Goal: Task Accomplishment & Management: Manage account settings

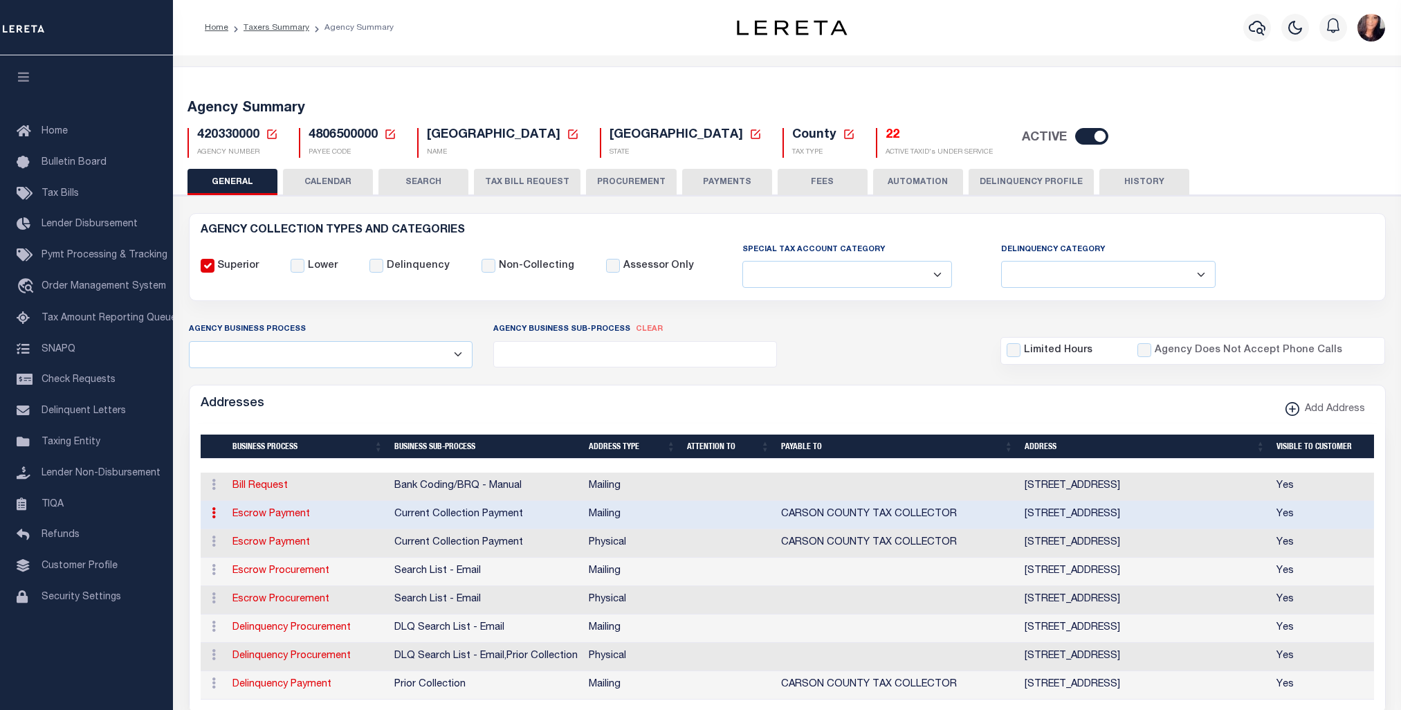
select select
click at [272, 132] on icon at bounding box center [272, 134] width 10 height 10
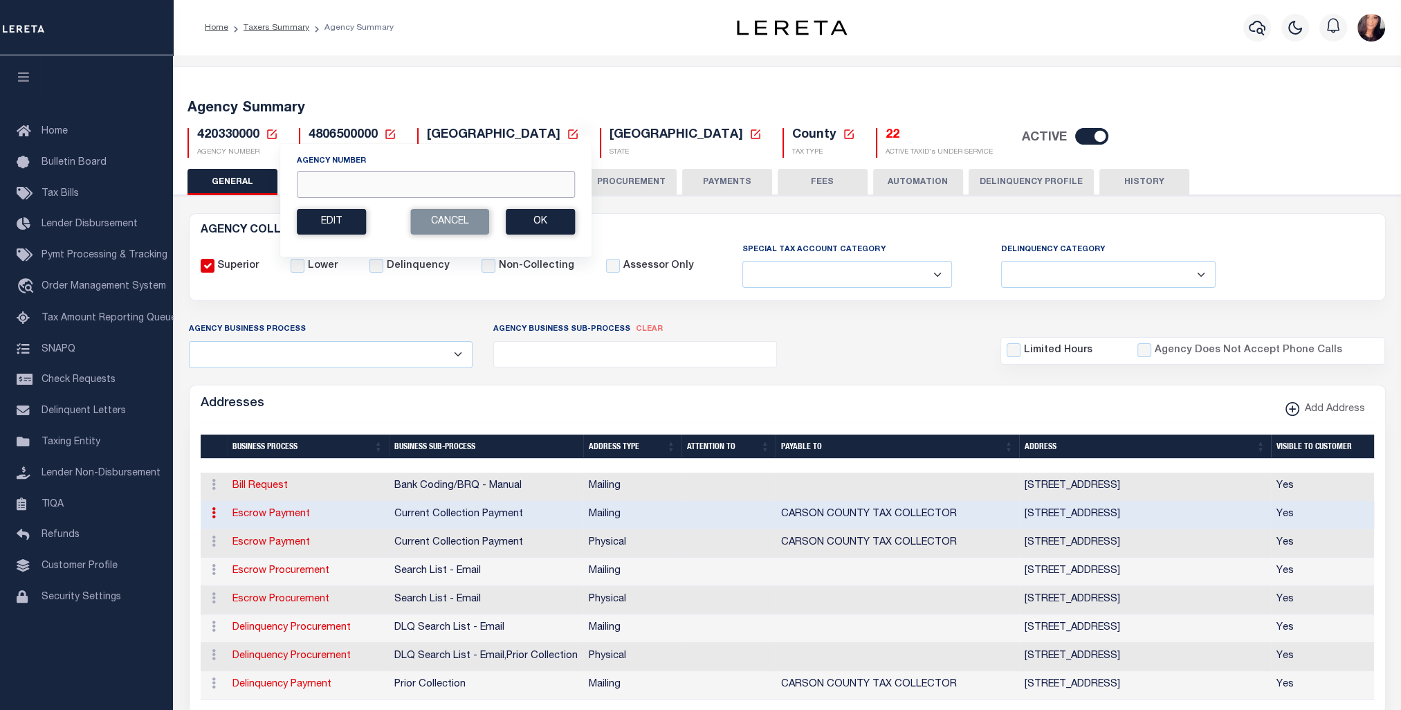
click at [335, 191] on input "Agency Number" at bounding box center [436, 184] width 278 height 27
paste input "420720000"
type input "420720000"
click at [537, 215] on button "Ok" at bounding box center [540, 222] width 69 height 26
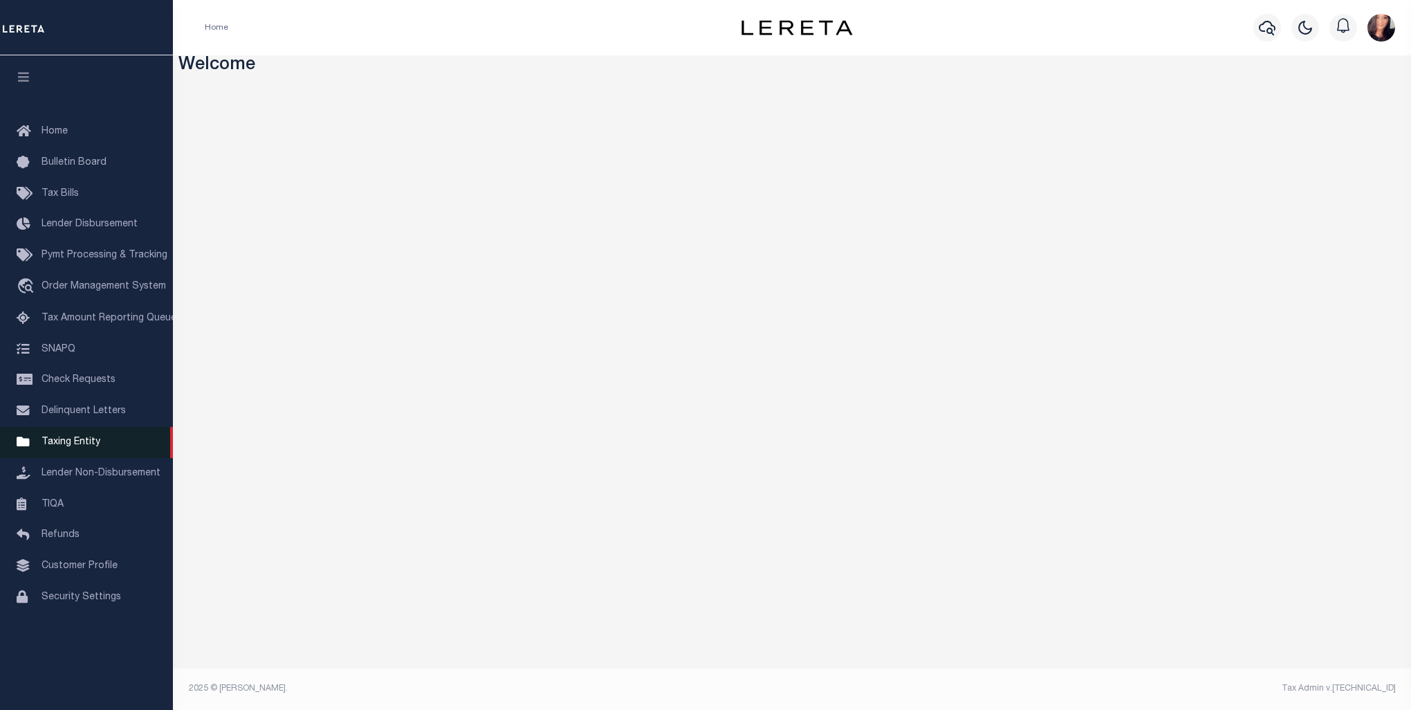
click at [44, 447] on span "Taxing Entity" at bounding box center [70, 442] width 59 height 10
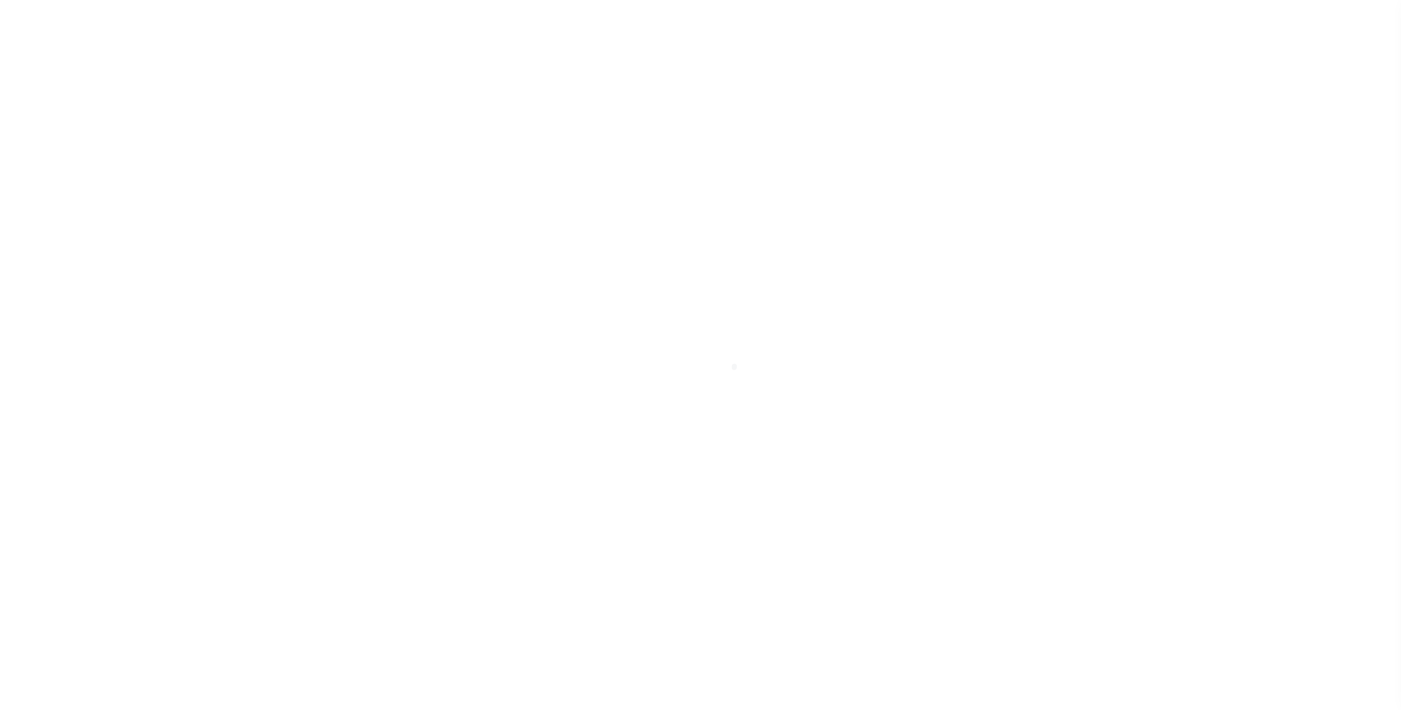
select select
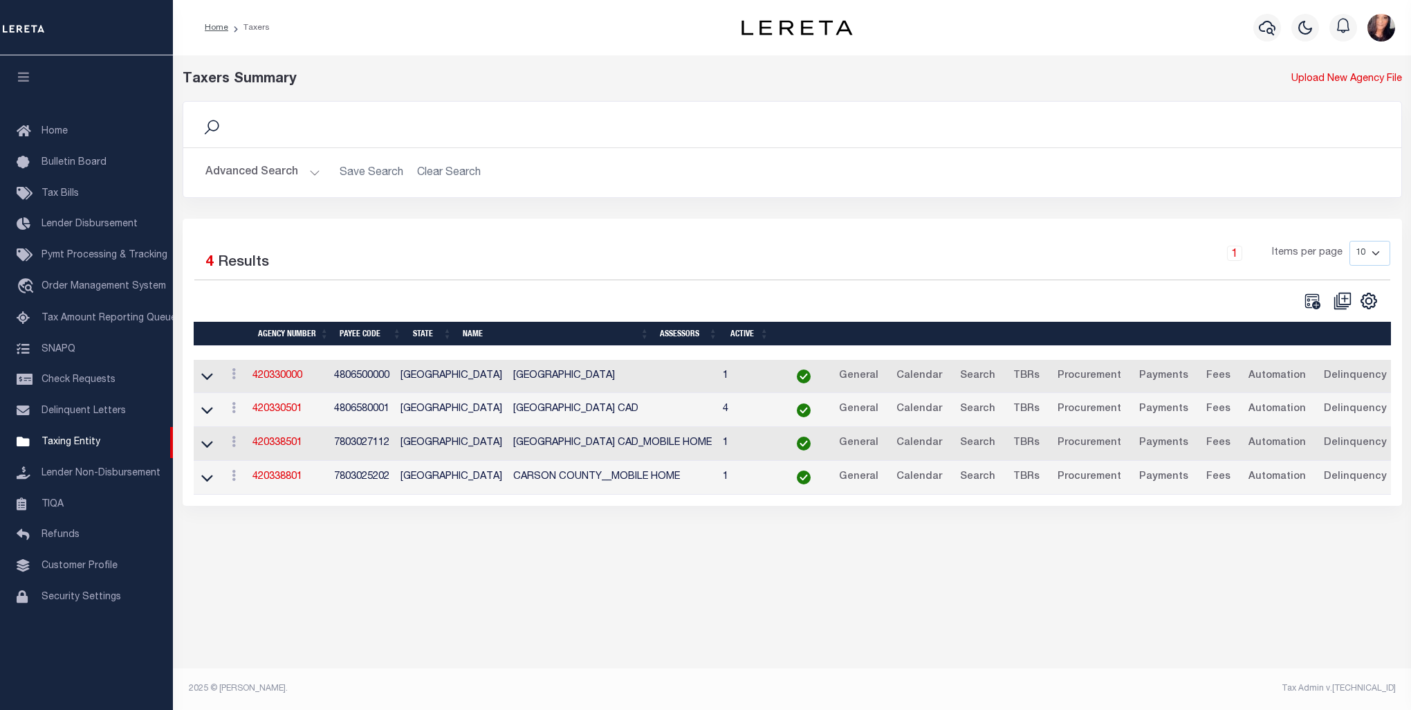
click at [261, 175] on button "Advanced Search" at bounding box center [262, 172] width 115 height 27
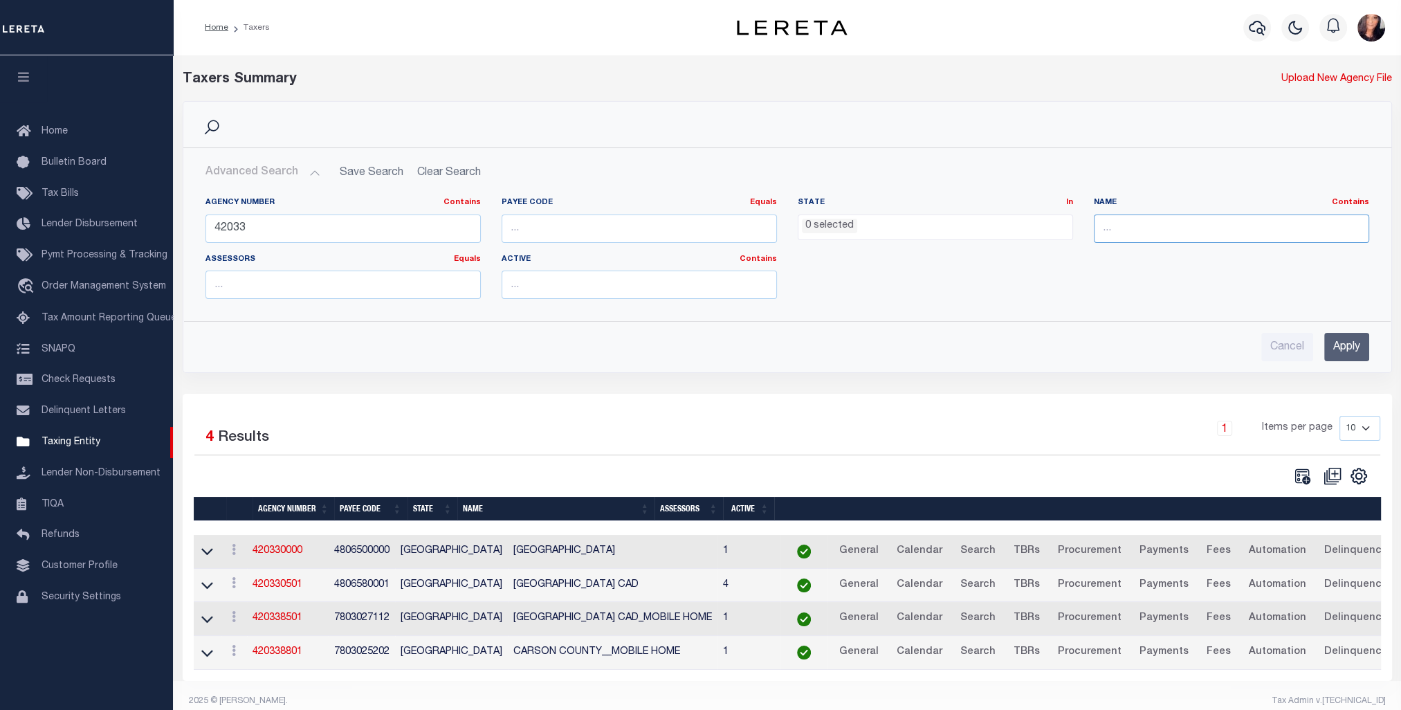
click at [1138, 229] on input "text" at bounding box center [1230, 228] width 275 height 28
type input "erath"
click at [1375, 350] on div "Cancel Apply" at bounding box center [786, 341] width 1185 height 39
click at [1360, 347] on input "Apply" at bounding box center [1346, 347] width 45 height 28
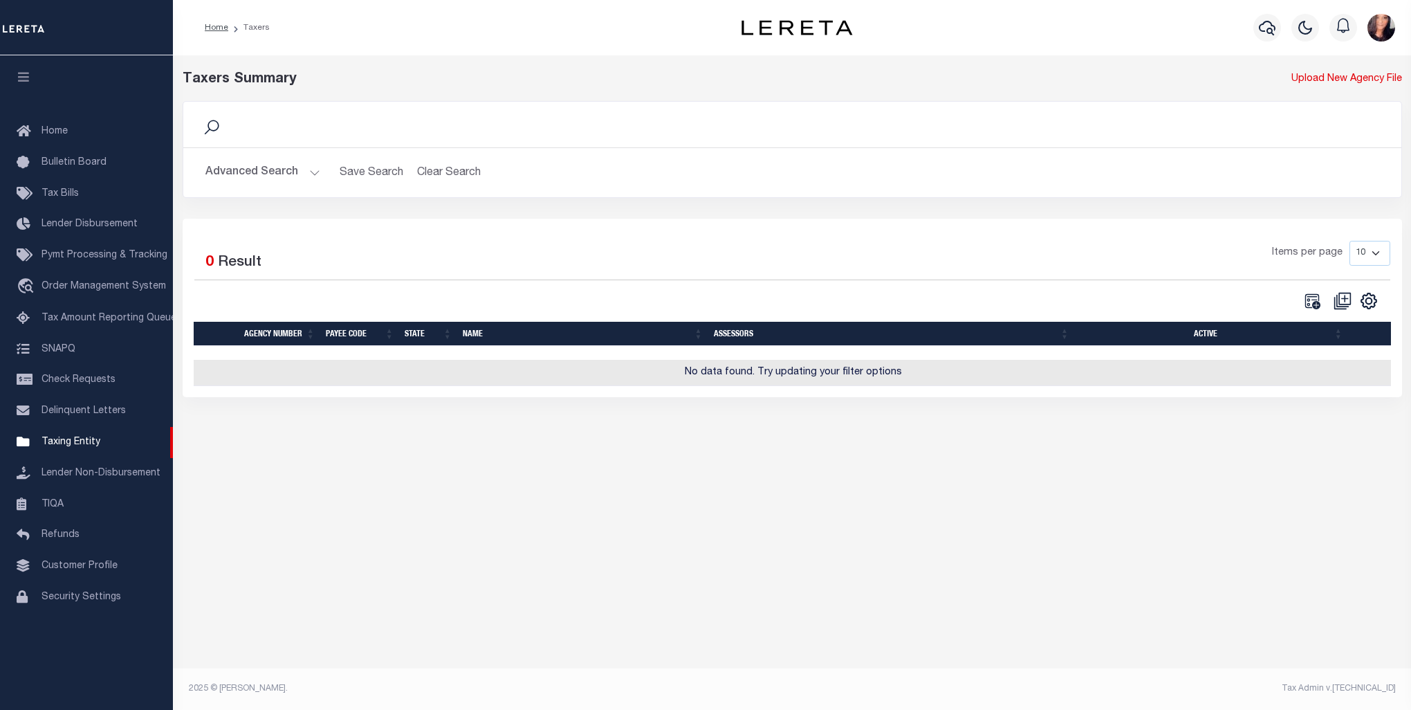
click at [255, 169] on button "Advanced Search" at bounding box center [262, 172] width 115 height 27
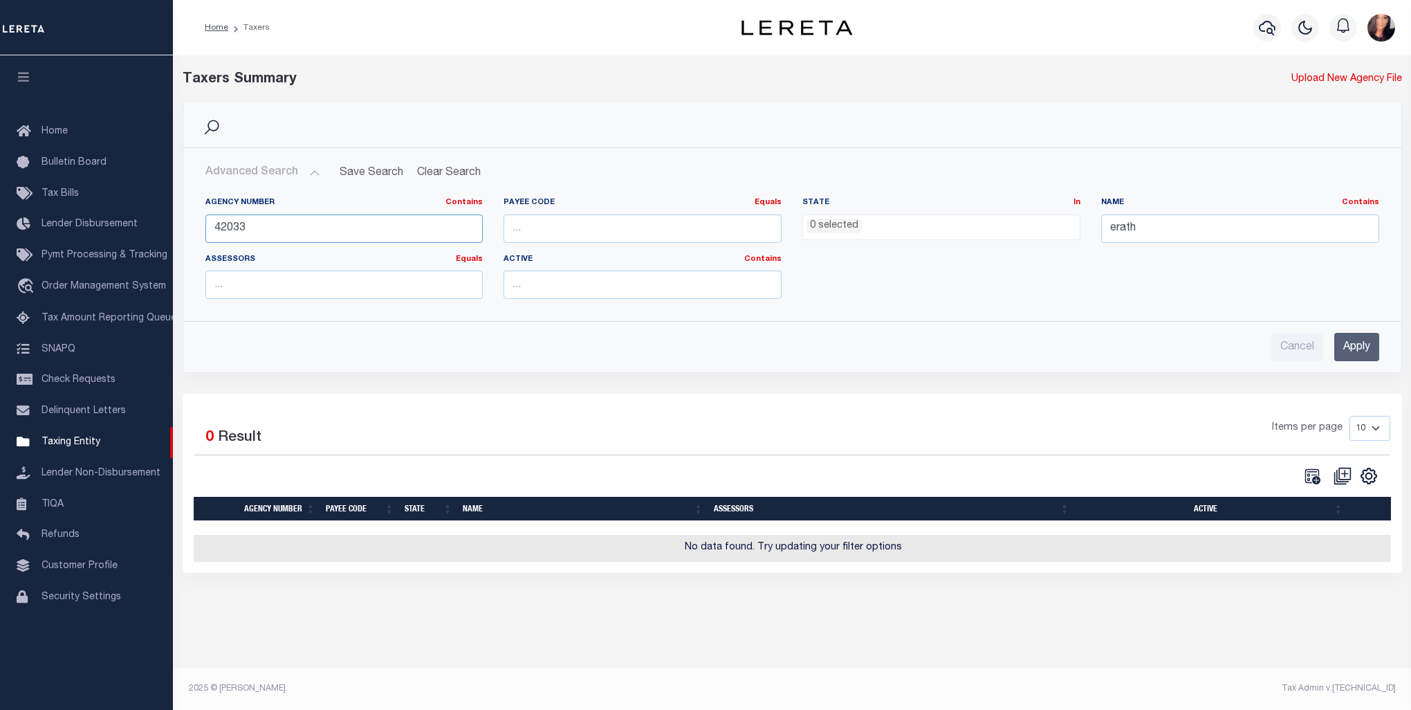
drag, startPoint x: 264, startPoint y: 230, endPoint x: 230, endPoint y: 186, distance: 55.2
click at [187, 222] on div "Agency Number Contains Contains Is 42033 Payee Code Equals Equals Is Not Equal …" at bounding box center [792, 248] width 1217 height 124
click at [1354, 348] on input "Apply" at bounding box center [1356, 347] width 45 height 28
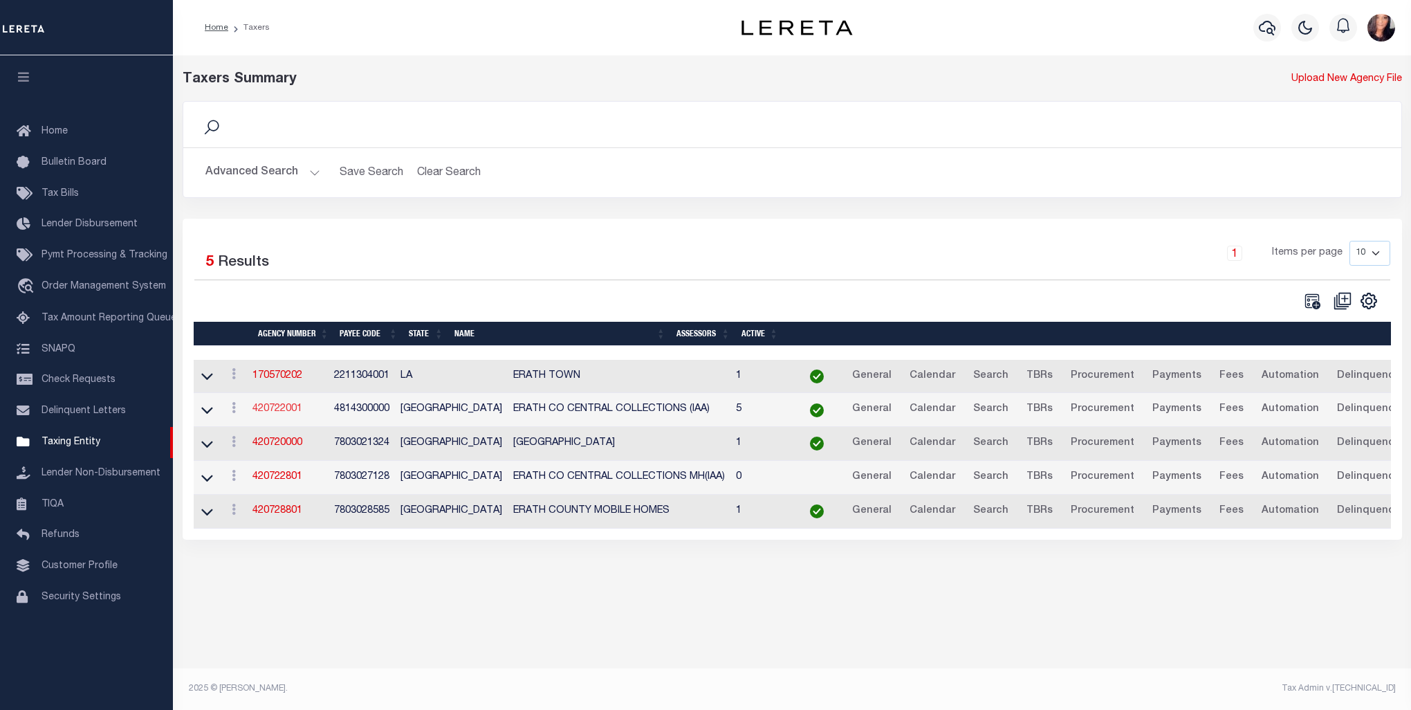
click at [275, 412] on link "420722001" at bounding box center [277, 409] width 50 height 10
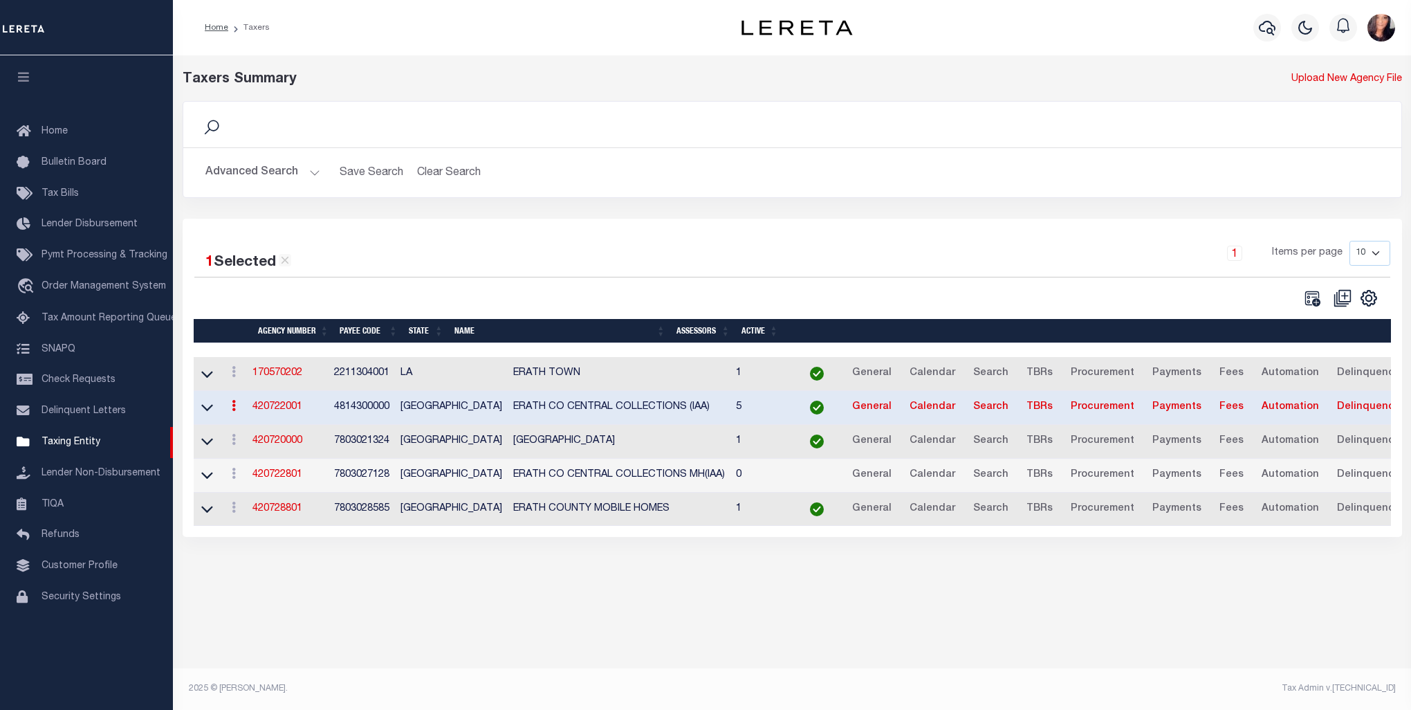
click at [235, 168] on button "Advanced Search" at bounding box center [262, 172] width 115 height 27
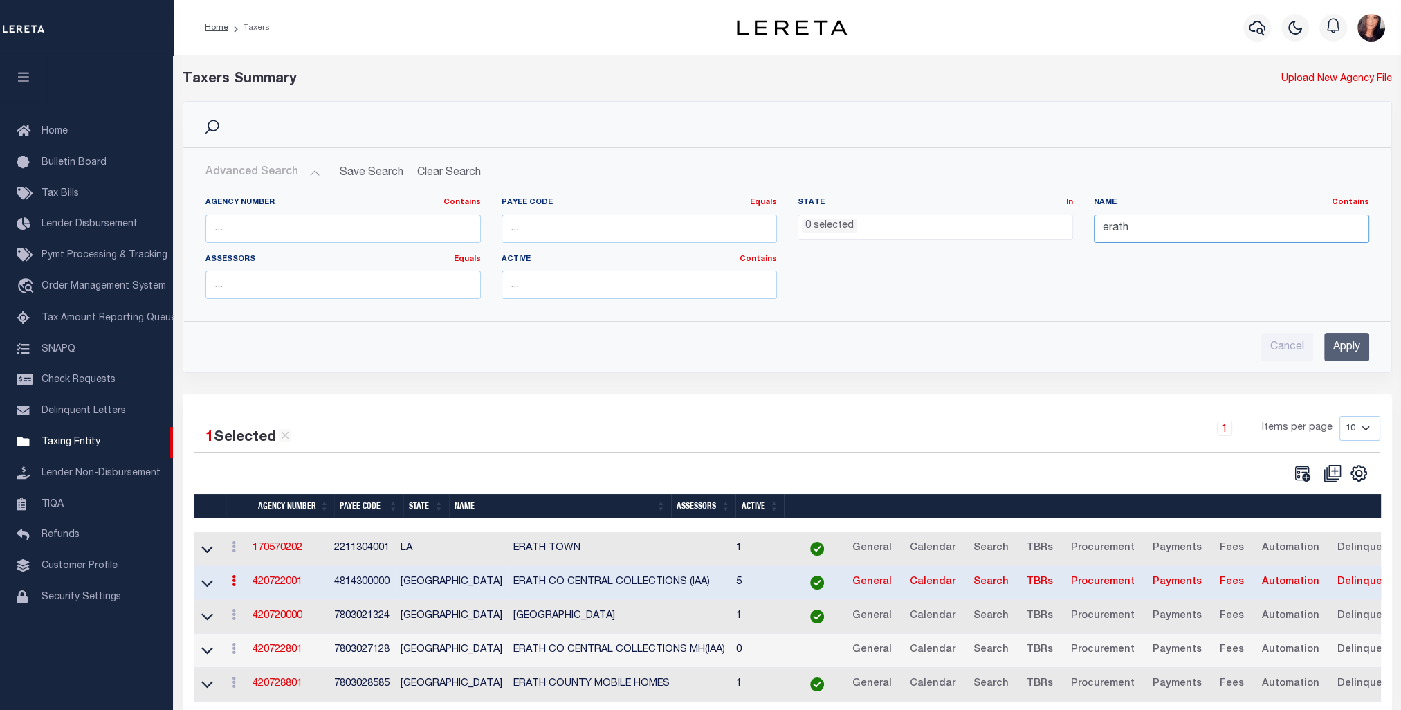
drag, startPoint x: 1132, startPoint y: 231, endPoint x: 1064, endPoint y: 220, distance: 68.0
click at [1064, 220] on div "Agency Number Contains Contains Is Payee Code Equals Equals Is Not Equal To Is …" at bounding box center [787, 253] width 1184 height 113
click at [322, 237] on input "text" at bounding box center [342, 228] width 275 height 28
type input "422460502"
click at [1350, 336] on input "Apply" at bounding box center [1346, 347] width 45 height 28
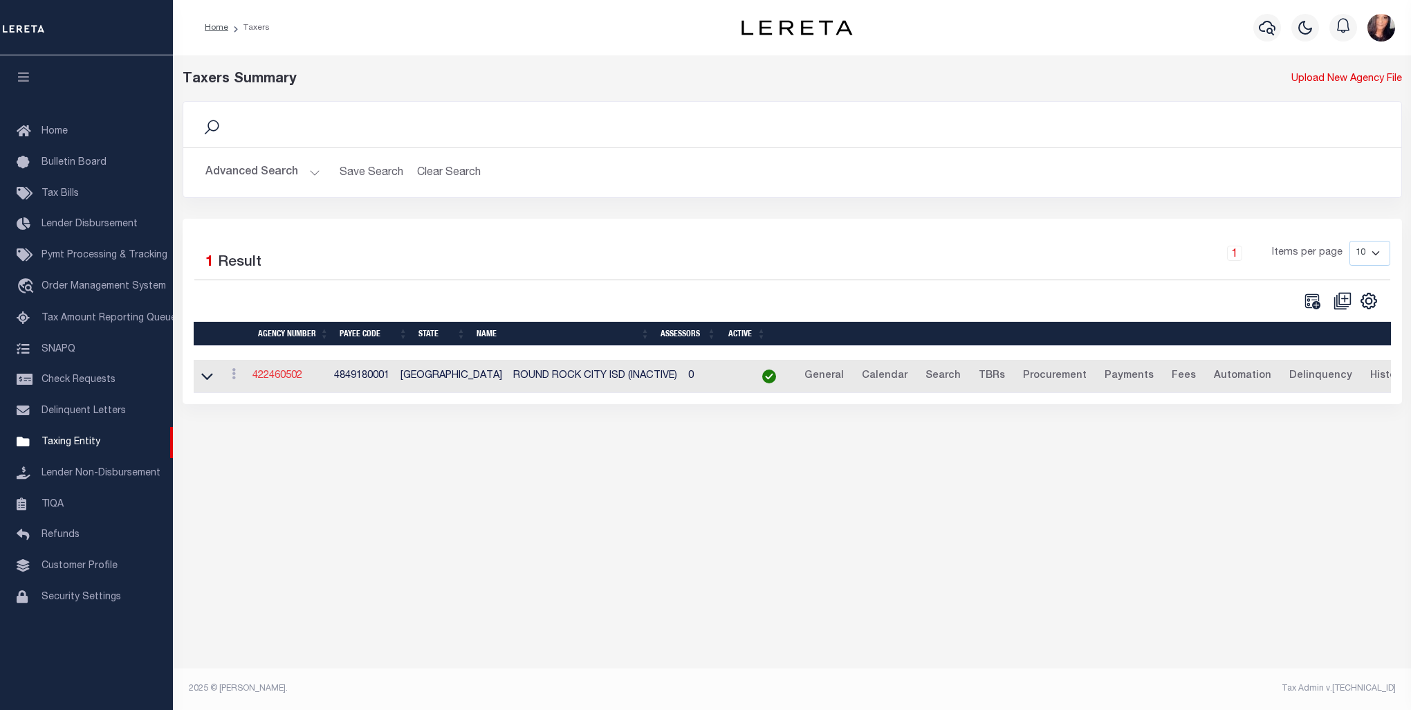
click at [266, 371] on link "422460502" at bounding box center [277, 376] width 50 height 10
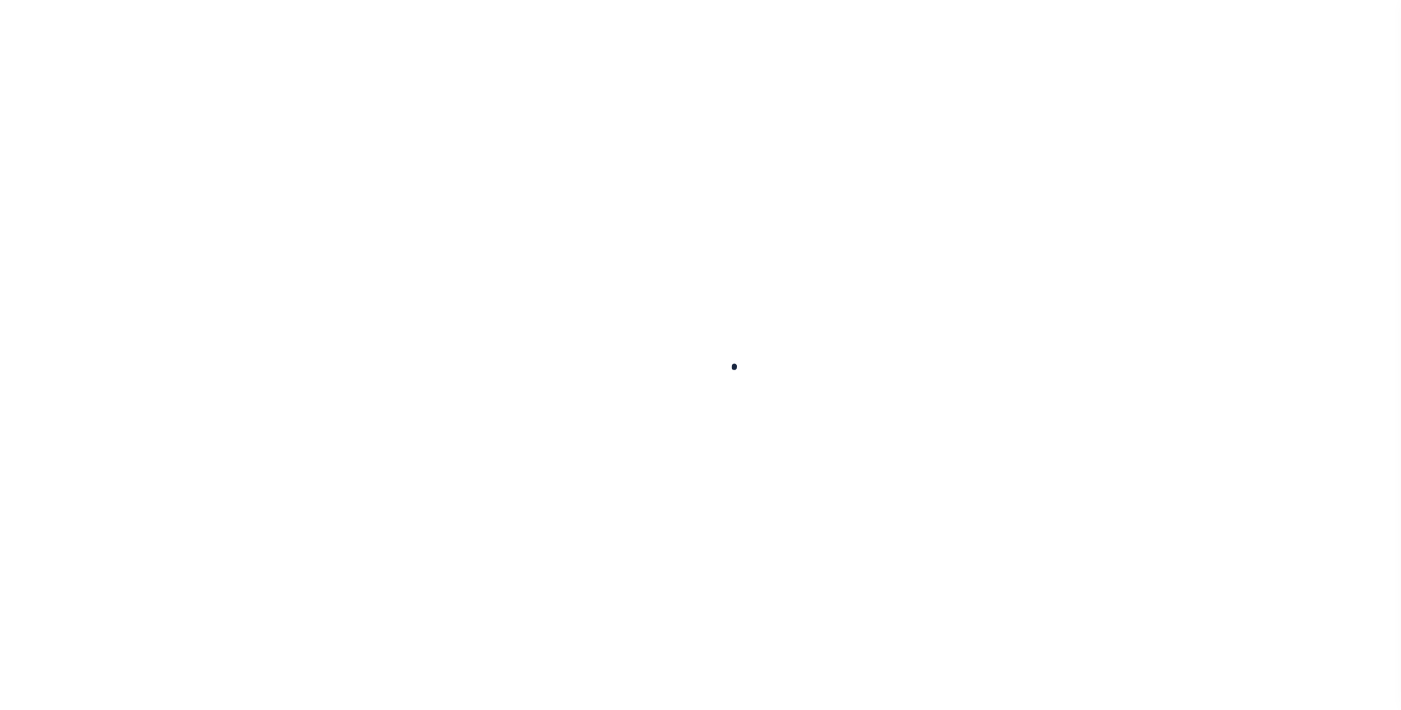
select select
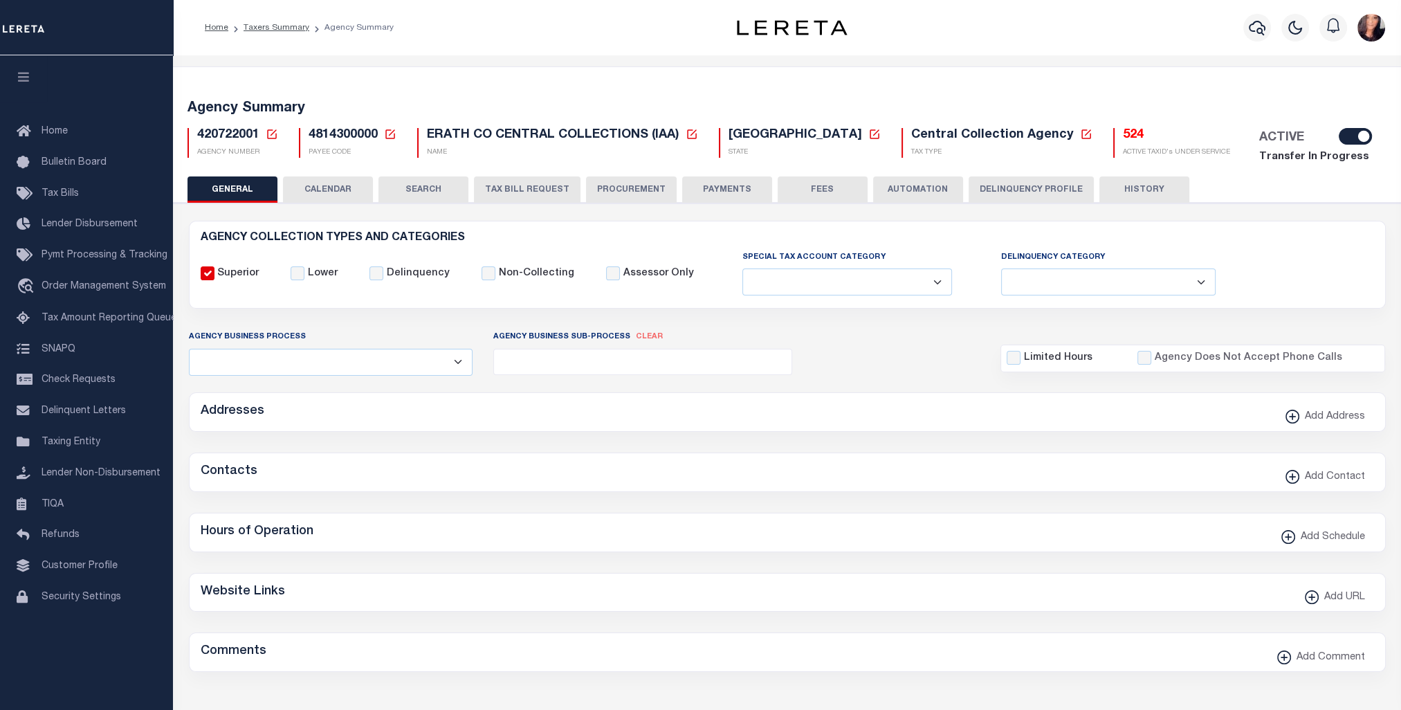
checkbox input "false"
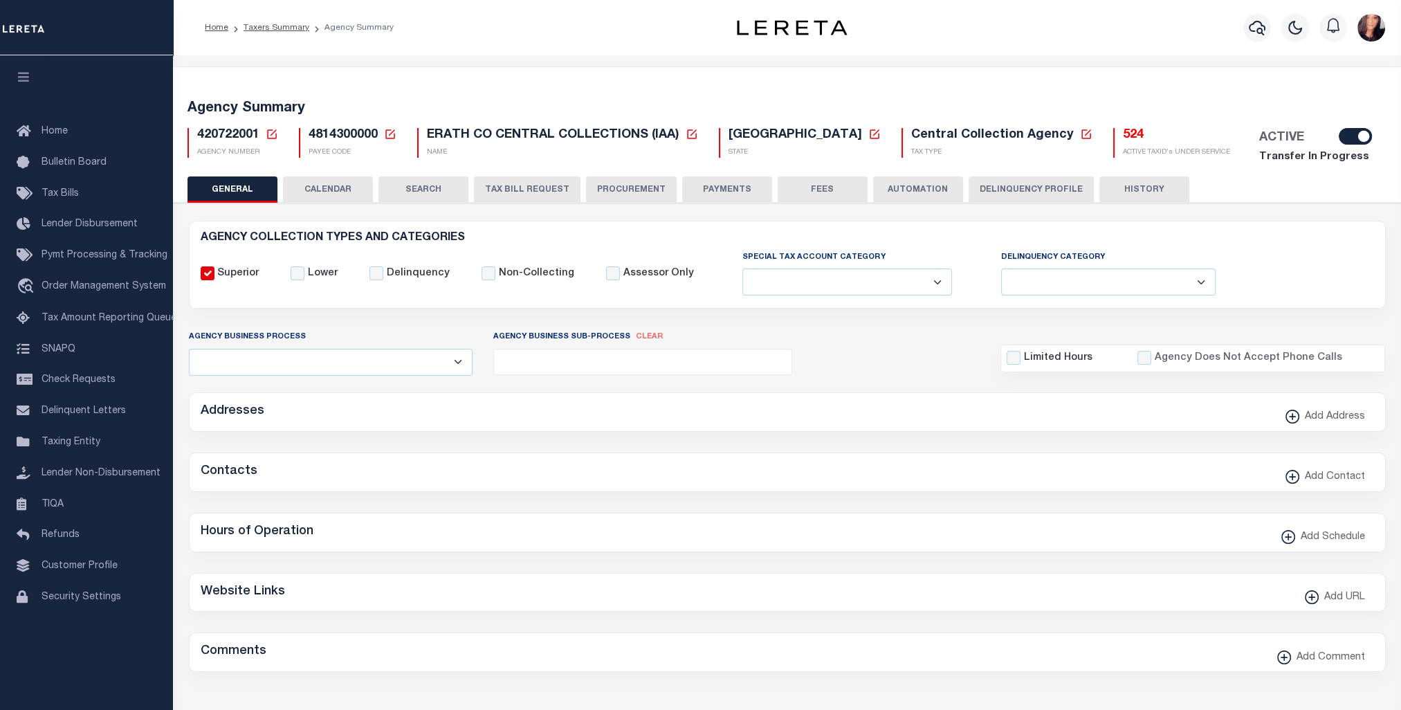
type input "4814300000"
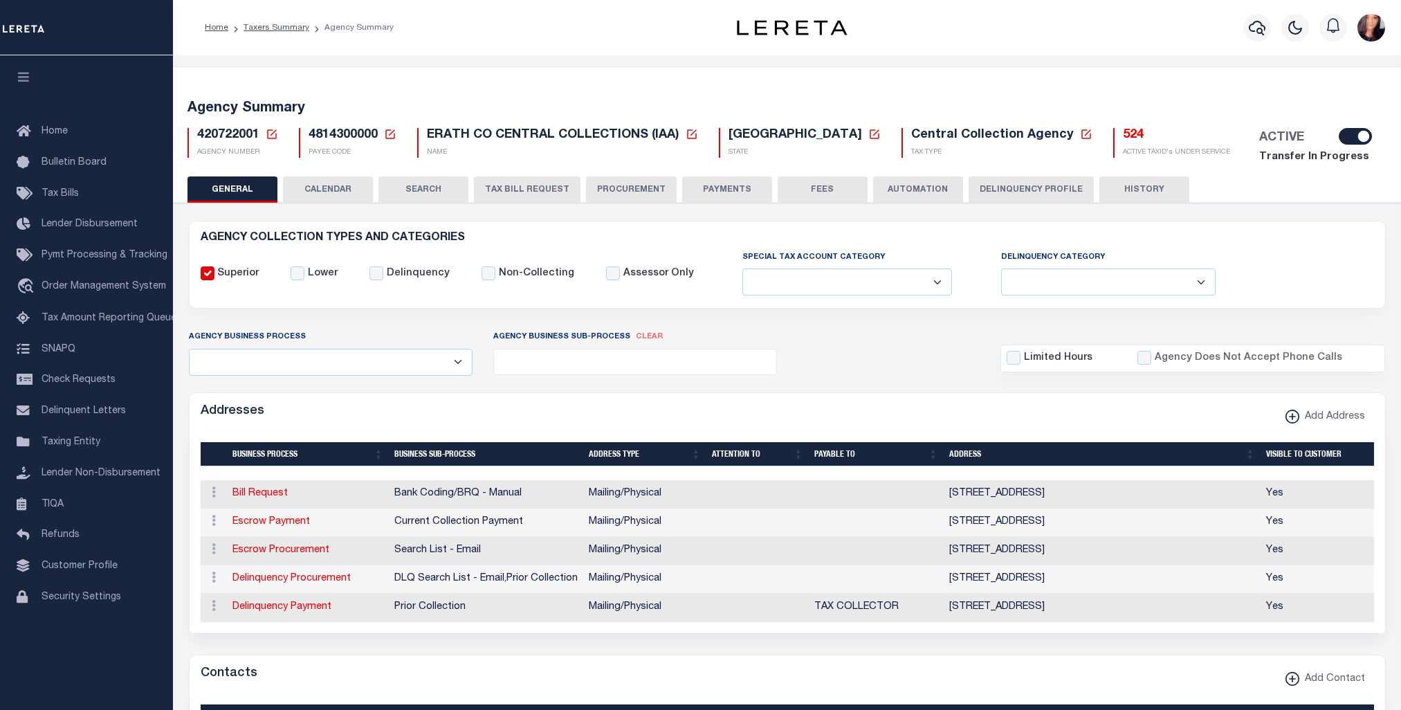
select select
click at [273, 138] on icon at bounding box center [272, 134] width 12 height 12
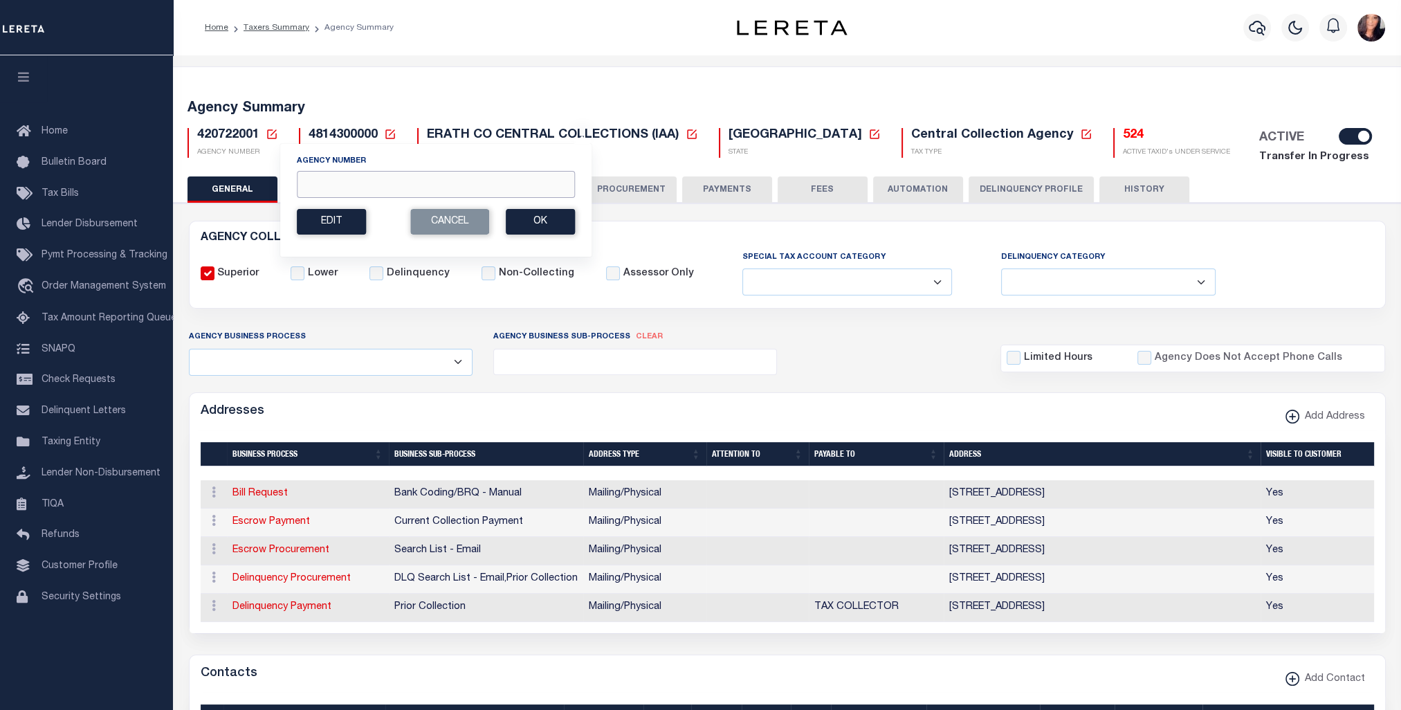
click at [313, 185] on input "Agency Number" at bounding box center [436, 184] width 278 height 27
click at [564, 228] on button "Ok" at bounding box center [540, 222] width 69 height 26
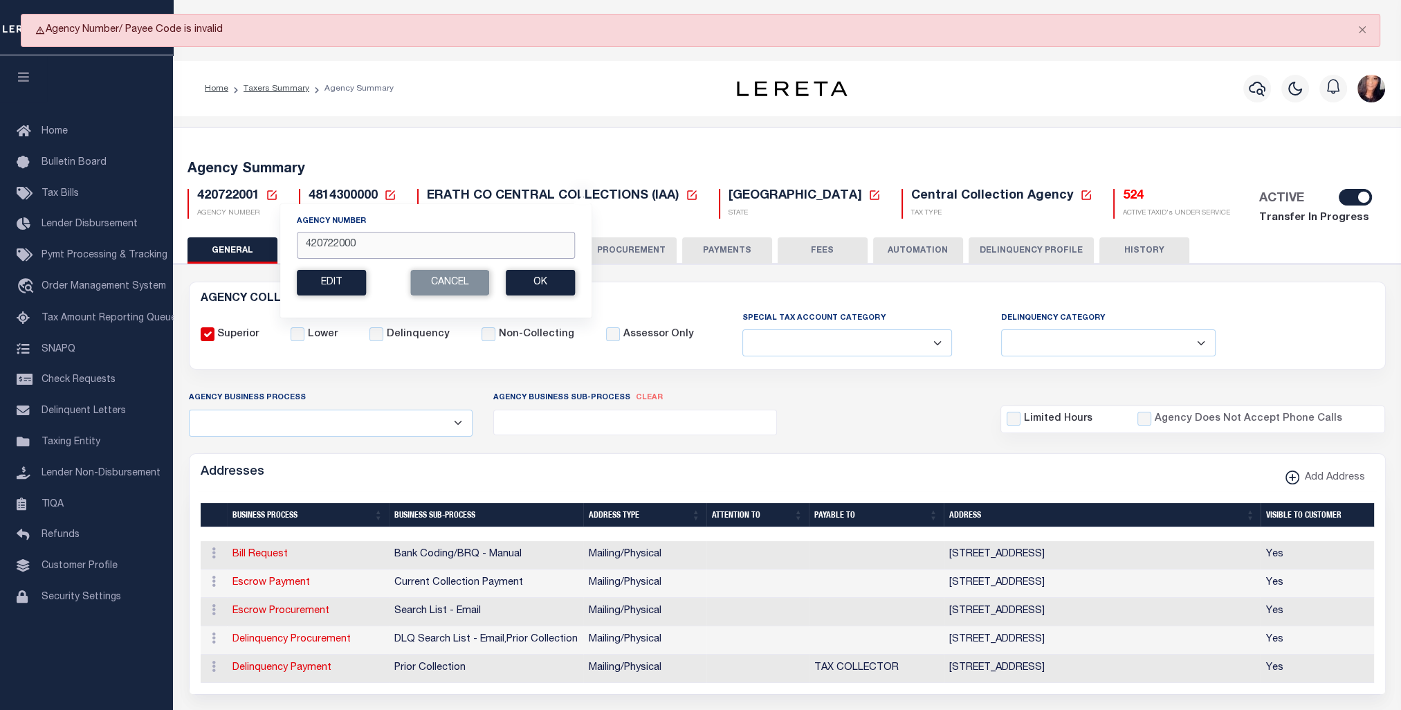
click at [338, 244] on input "420722000" at bounding box center [436, 245] width 278 height 27
type input "420720000"
click at [551, 275] on button "Ok" at bounding box center [540, 283] width 69 height 26
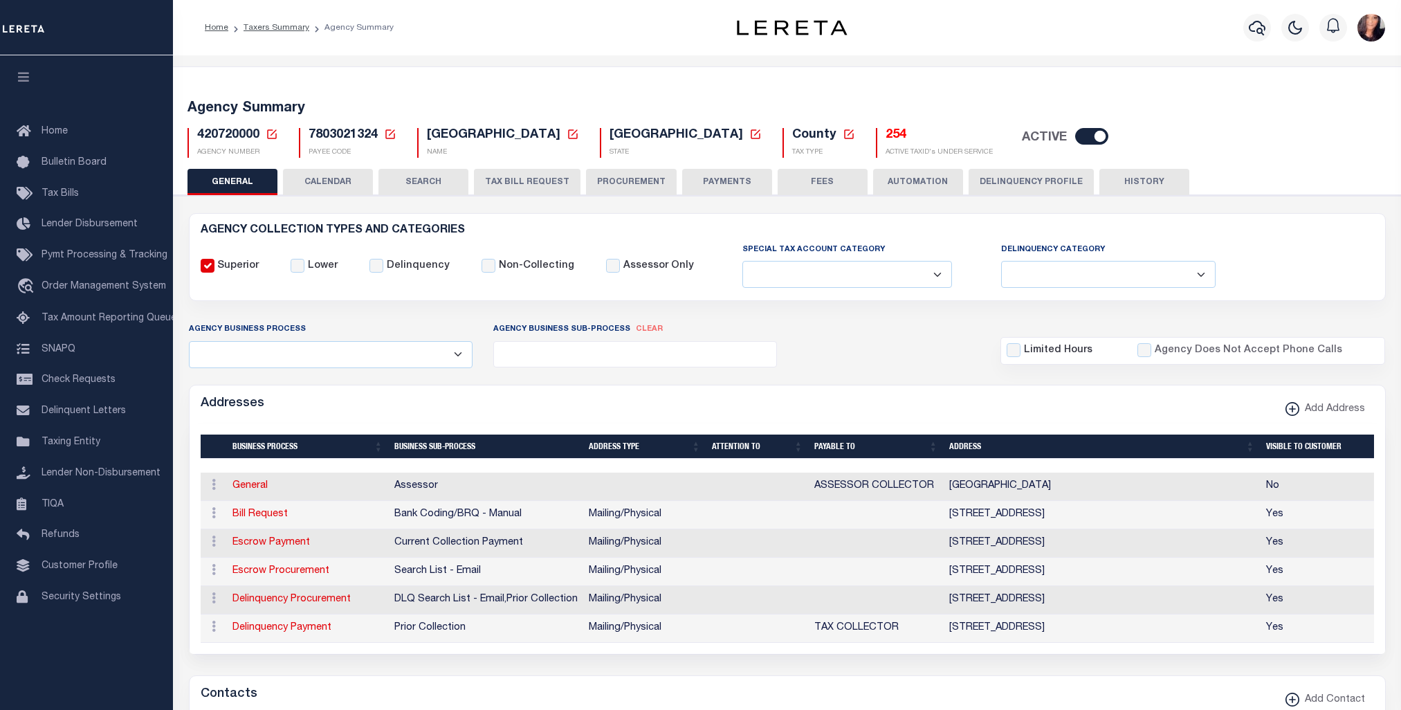
select select
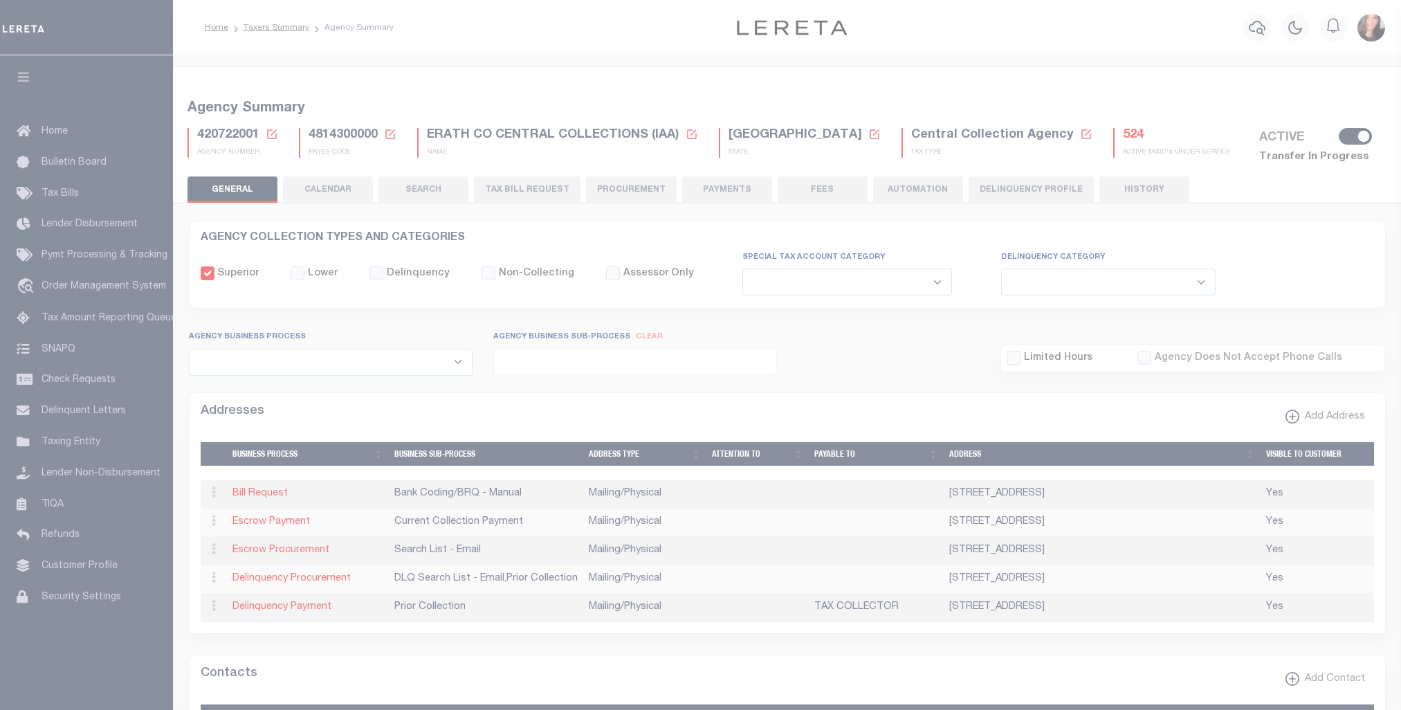
select select
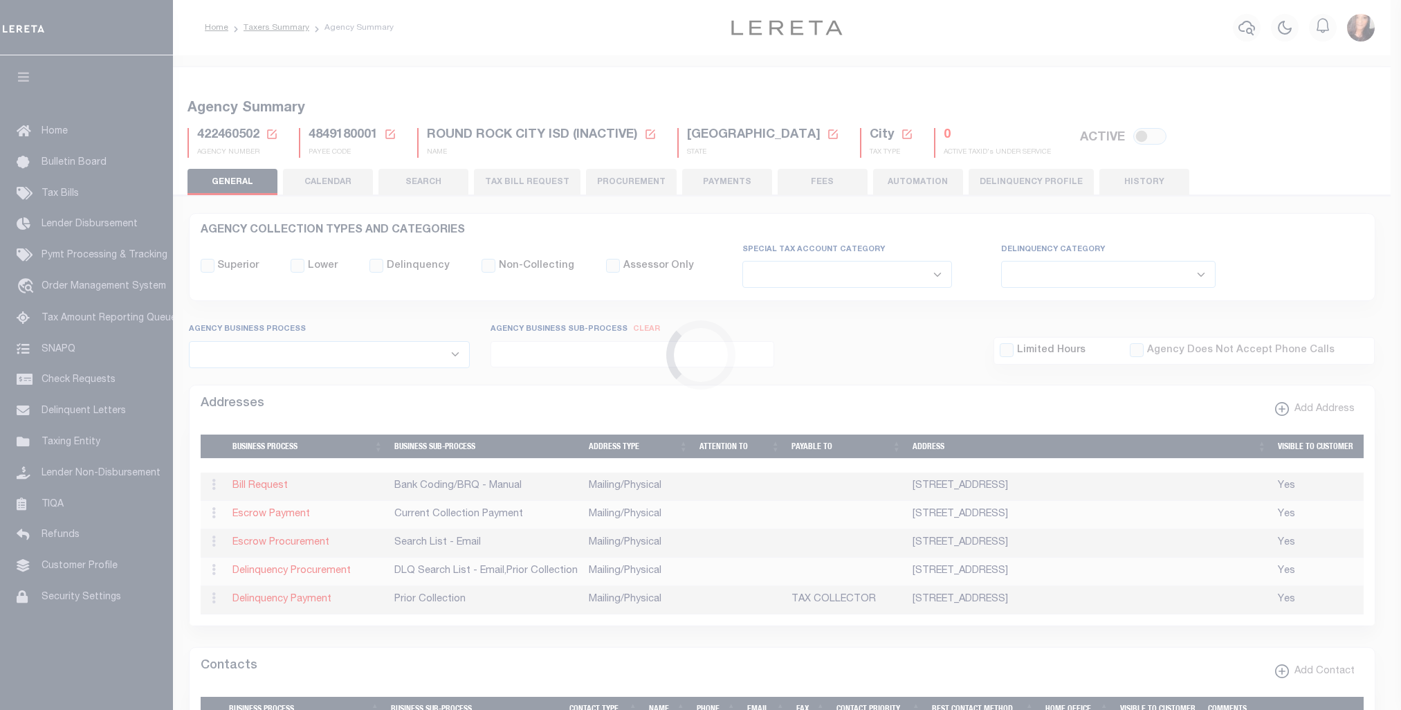
select select
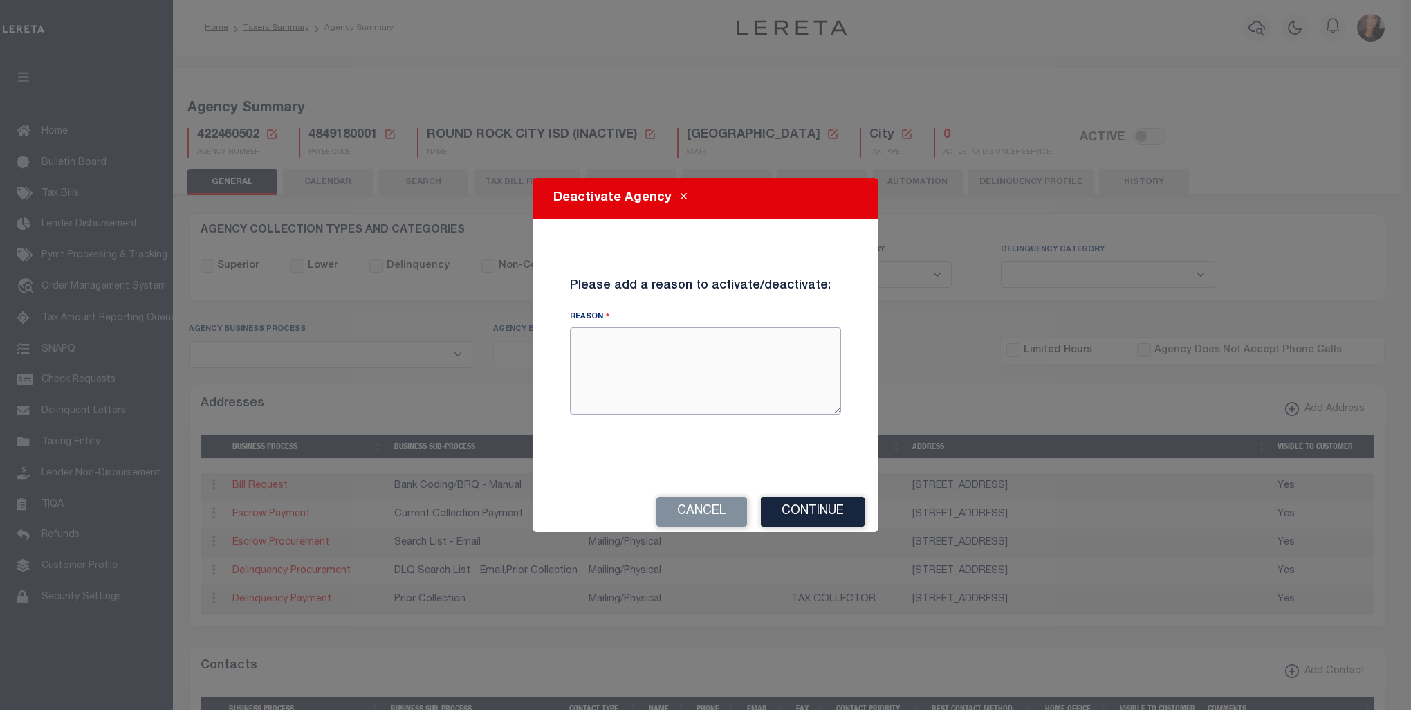
click at [626, 365] on textarea "Reason" at bounding box center [705, 370] width 271 height 87
type textarea "Agency is inactive."
click at [845, 522] on button "Continue" at bounding box center [813, 512] width 104 height 30
